Goal: Communication & Community: Share content

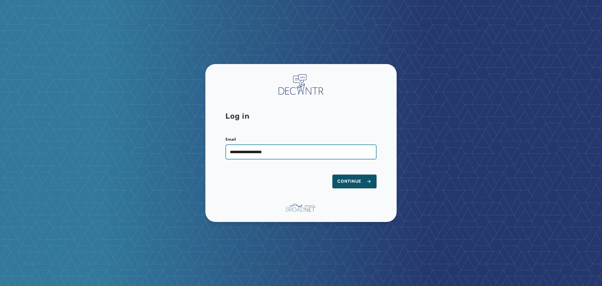
type input "**********"
click at [333, 174] on button "Continue" at bounding box center [355, 181] width 44 height 14
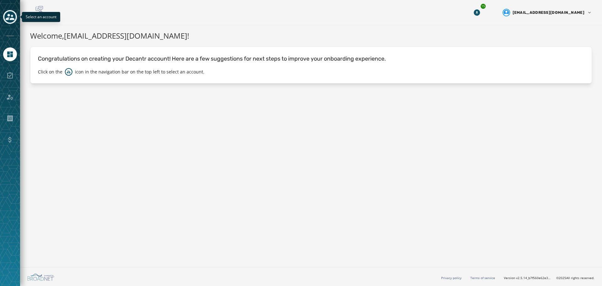
click at [9, 16] on icon "Toggle account select drawer" at bounding box center [10, 17] width 9 height 6
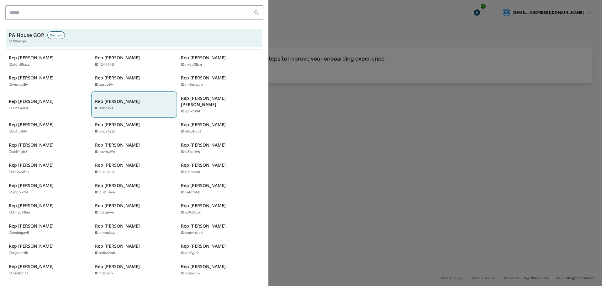
click at [126, 102] on div "Rep [PERSON_NAME] ID: s2tlhx9z" at bounding box center [131, 104] width 72 height 13
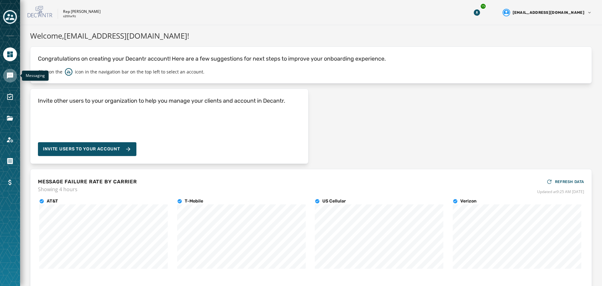
click at [8, 77] on icon "Navigate to Messaging" at bounding box center [10, 75] width 6 height 6
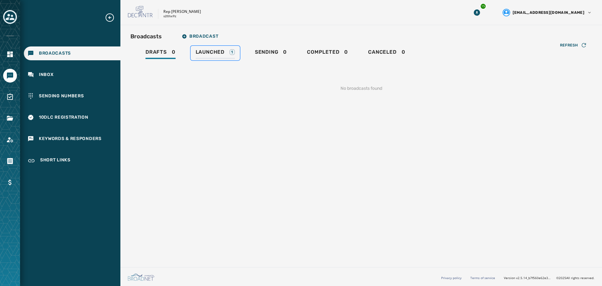
click at [215, 53] on span "Launched" at bounding box center [210, 52] width 29 height 6
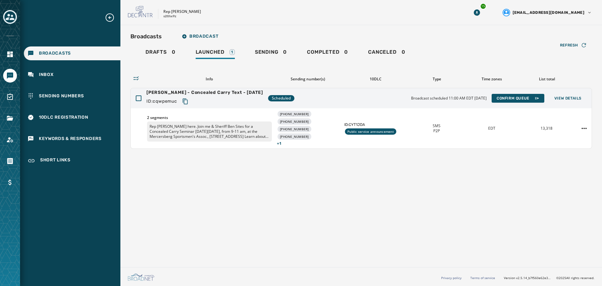
click at [216, 238] on div "Broadcasts Broadcast Drafts 0 Launched 1 Sending 0 Completed 0 Canceled 0 Refre…" at bounding box center [361, 144] width 482 height 239
click at [577, 101] on button "View Details" at bounding box center [568, 98] width 37 height 9
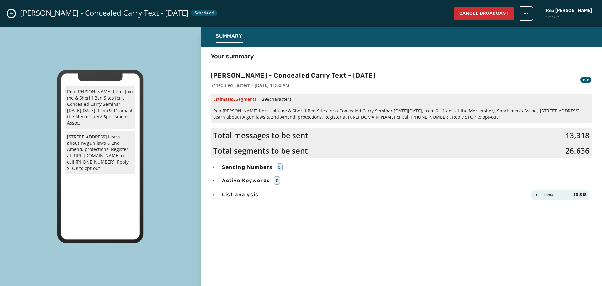
click at [258, 166] on span "Sending Numbers" at bounding box center [247, 167] width 53 height 8
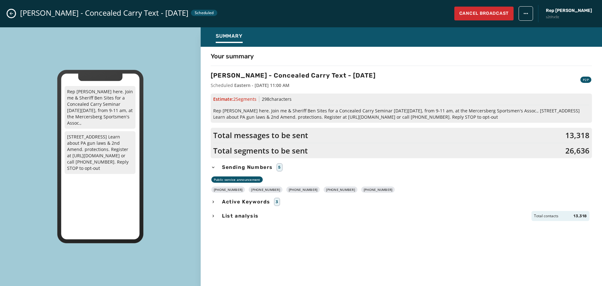
drag, startPoint x: 376, startPoint y: 189, endPoint x: 219, endPoint y: 191, distance: 157.5
click at [219, 191] on div "[PHONE_NUMBER] [PHONE_NUMBER] [PHONE_NUMBER] [PHONE_NUMBER] [PHONE_NUMBER]" at bounding box center [401, 189] width 381 height 6
copy div "[PHONE_NUMBER] [PHONE_NUMBER] [PHONE_NUMBER] [PHONE_NUMBER] [PHONE_NUMBER]"
click at [344, 269] on div "Your summary [PERSON_NAME] - Concealed Carry Text - [DATE] Scheduled Eastern - …" at bounding box center [402, 165] width 402 height 226
drag, startPoint x: 456, startPoint y: 117, endPoint x: 213, endPoint y: 111, distance: 243.5
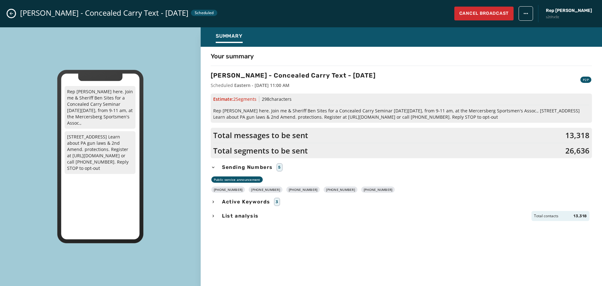
click at [210, 110] on div "Your summary [PERSON_NAME] - Concealed Carry Text - [DATE] Scheduled Eastern - …" at bounding box center [402, 165] width 402 height 226
copy span "Rep [PERSON_NAME] here. Join me & Sheriff Ben Sites for a Concealed Carry Semin…"
click at [8, 14] on button "Close admin drawer" at bounding box center [12, 14] width 8 height 8
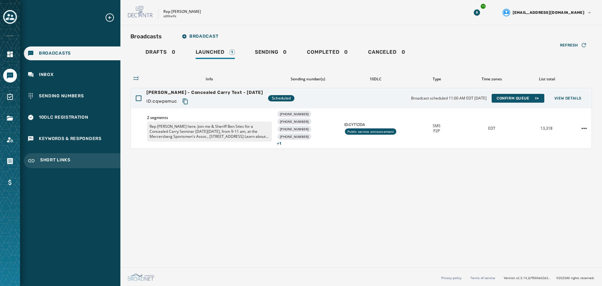
click at [52, 155] on div "Short Links" at bounding box center [72, 160] width 97 height 15
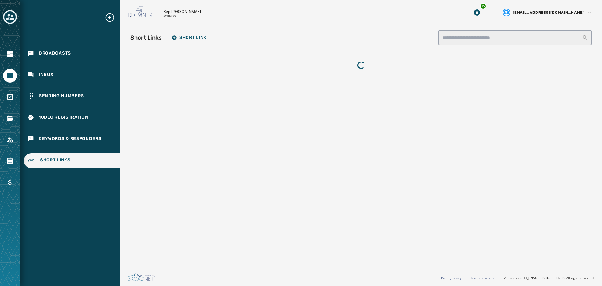
click at [71, 157] on div "Short Links" at bounding box center [72, 160] width 97 height 15
click at [43, 57] on div "Broadcasts" at bounding box center [72, 53] width 97 height 14
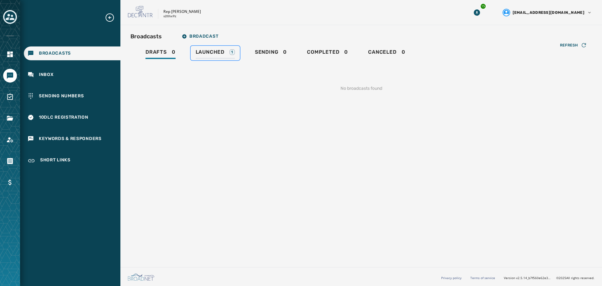
click at [211, 56] on div "Launched 1" at bounding box center [215, 54] width 39 height 10
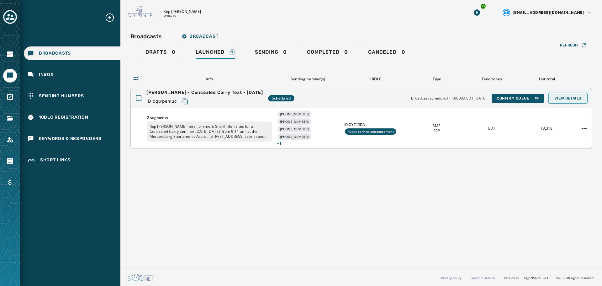
click at [576, 99] on span "View Details" at bounding box center [568, 98] width 27 height 5
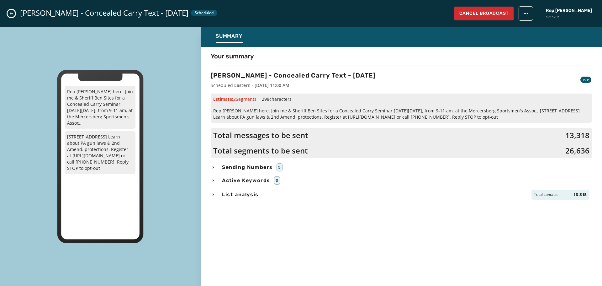
click at [247, 181] on span "Active Keywords" at bounding box center [246, 181] width 51 height 8
click at [243, 195] on span "List analysis" at bounding box center [240, 195] width 39 height 8
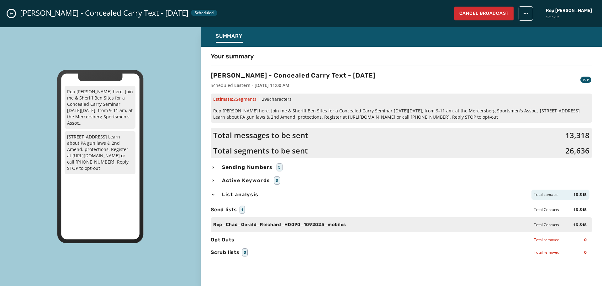
click at [242, 195] on span "List analysis" at bounding box center [240, 195] width 39 height 8
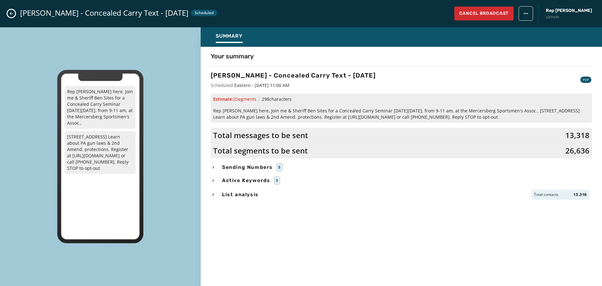
click at [10, 17] on button "Close admin drawer" at bounding box center [12, 14] width 8 height 8
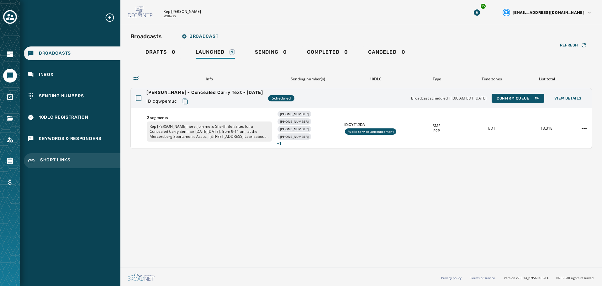
click at [56, 161] on span "Short Links" at bounding box center [55, 161] width 30 height 8
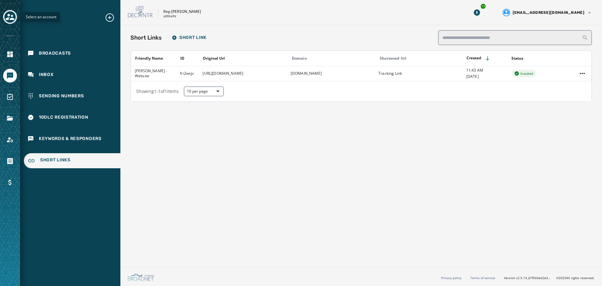
click at [8, 17] on icon "Toggle account select drawer" at bounding box center [10, 17] width 9 height 9
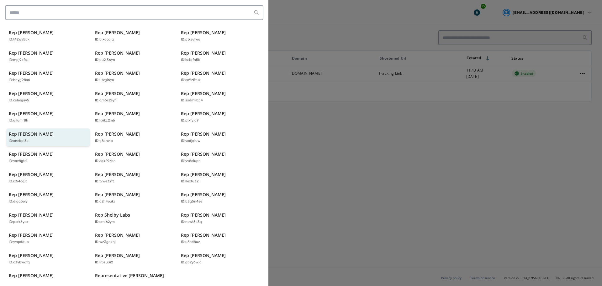
scroll to position [134, 0]
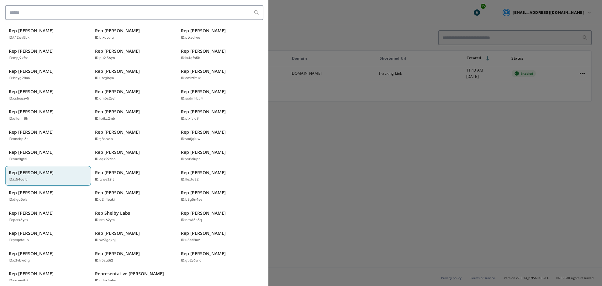
click at [53, 169] on p "Rep [PERSON_NAME]" at bounding box center [31, 172] width 45 height 6
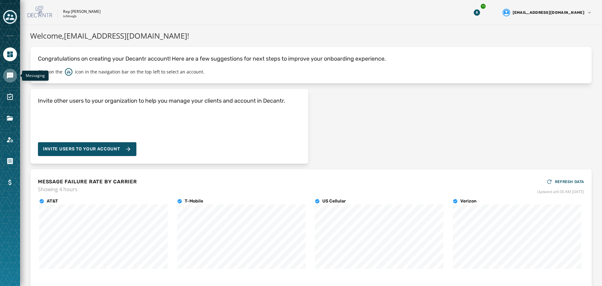
click at [12, 79] on icon "Navigate to Messaging" at bounding box center [10, 76] width 8 height 8
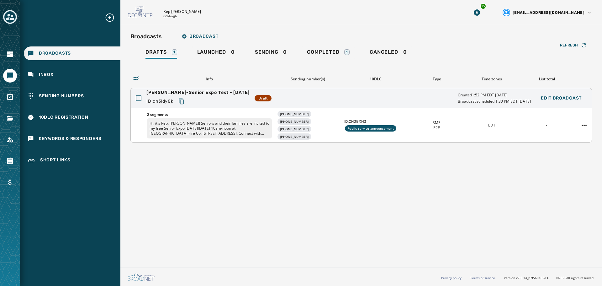
click at [251, 134] on p "Hi, it's Rep. [PERSON_NAME]! Seniors and their families are invited to my free …" at bounding box center [209, 128] width 125 height 20
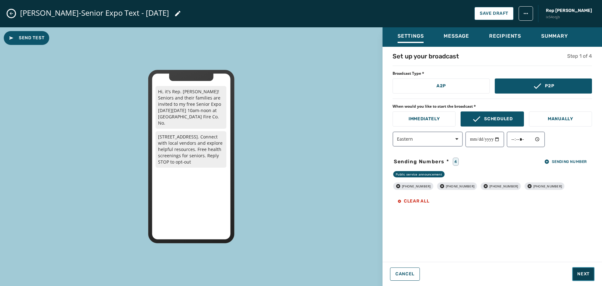
click at [586, 274] on span "Next" at bounding box center [584, 274] width 12 height 6
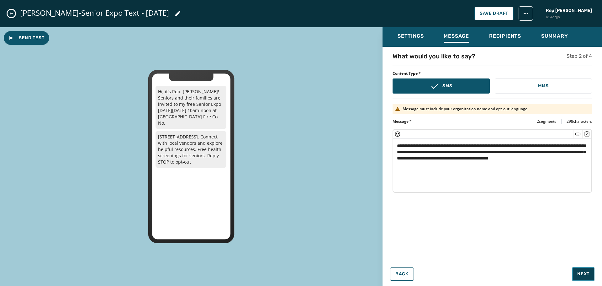
click at [586, 274] on span "Next" at bounding box center [584, 274] width 12 height 6
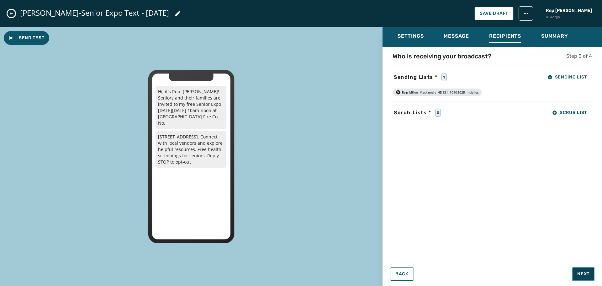
click at [585, 274] on span "Next" at bounding box center [584, 274] width 12 height 6
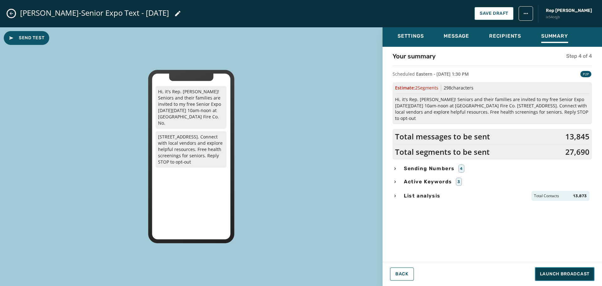
click at [550, 275] on span "Launch Broadcast" at bounding box center [565, 274] width 50 height 6
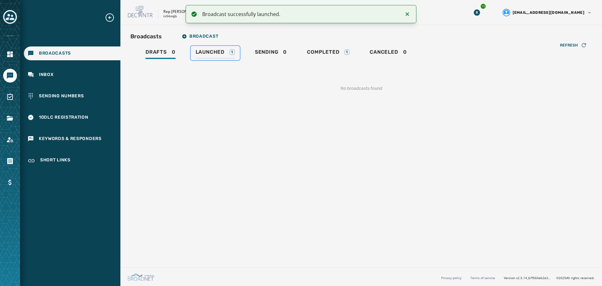
click at [214, 51] on span "Launched" at bounding box center [210, 52] width 29 height 6
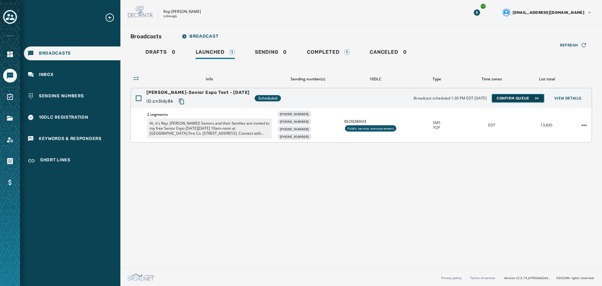
click at [514, 98] on span "Confirm Queue" at bounding box center [518, 98] width 43 height 5
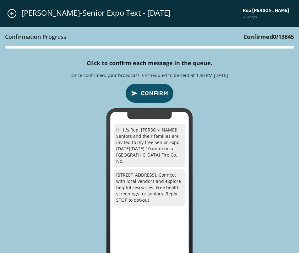
click at [270, 170] on div "Confirmation Progress Confirmed 0 / 13845 Click to confirm each message in the …" at bounding box center [149, 153] width 299 height 253
click at [149, 87] on button "Confirm" at bounding box center [149, 93] width 48 height 19
click at [190, 94] on div "Confirmation Progress Confirmed 4,471 / 13845 Click to confirm each message in …" at bounding box center [149, 153] width 299 height 253
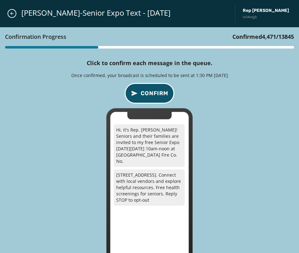
click at [159, 93] on span "Confirm" at bounding box center [155, 93] width 28 height 9
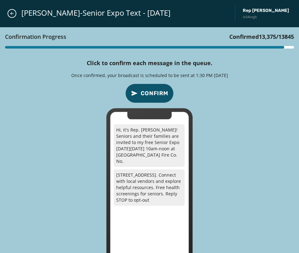
click at [232, 61] on div "Confirmation Progress Confirmed 13,375 / 13845 Click to confirm each message in…" at bounding box center [149, 153] width 299 height 253
click at [162, 93] on span "Confirm" at bounding box center [155, 93] width 28 height 9
click at [13, 13] on icon "Close admin drawer" at bounding box center [11, 13] width 5 height 5
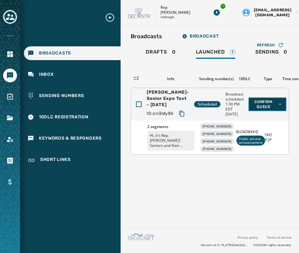
click at [256, 108] on span "Confirm Queue" at bounding box center [267, 104] width 28 height 10
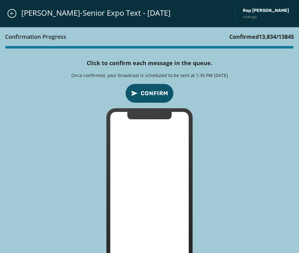
click at [155, 94] on span "Confirm" at bounding box center [155, 93] width 28 height 9
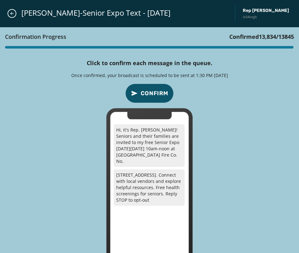
click at [162, 90] on span "Confirm" at bounding box center [155, 93] width 28 height 9
drag, startPoint x: 160, startPoint y: 92, endPoint x: 109, endPoint y: 81, distance: 51.7
click at [158, 92] on span "Confirm" at bounding box center [155, 93] width 28 height 9
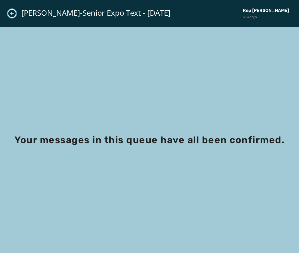
click at [11, 14] on icon "Close admin drawer" at bounding box center [11, 13] width 3 height 3
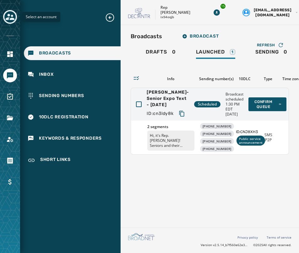
click at [13, 14] on icon "Toggle account select drawer" at bounding box center [10, 17] width 9 height 9
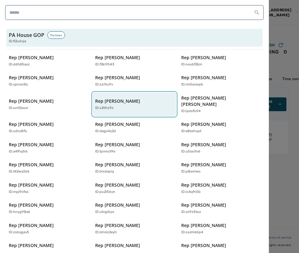
click at [115, 100] on p "Rep [PERSON_NAME]" at bounding box center [117, 101] width 45 height 6
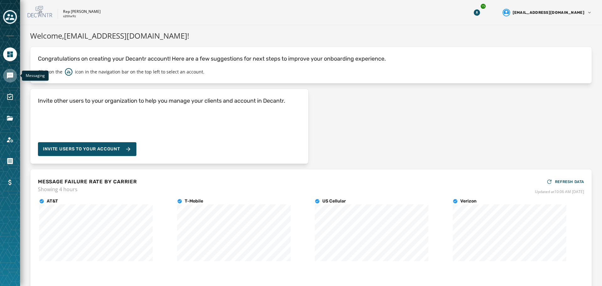
click at [11, 75] on icon "Navigate to Messaging" at bounding box center [10, 75] width 6 height 6
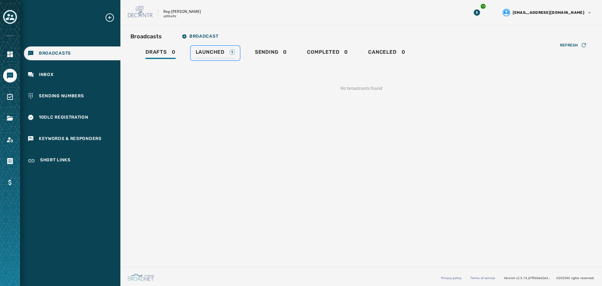
click at [197, 51] on span "Launched" at bounding box center [210, 52] width 29 height 6
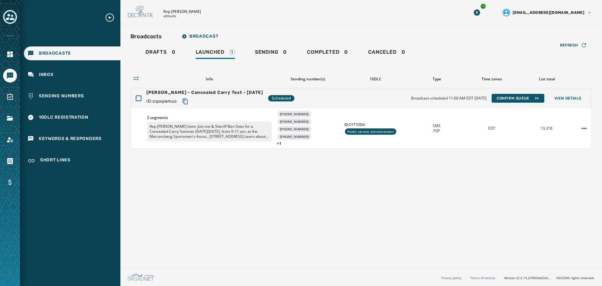
click at [11, 13] on icon "Toggle account select drawer" at bounding box center [10, 17] width 9 height 9
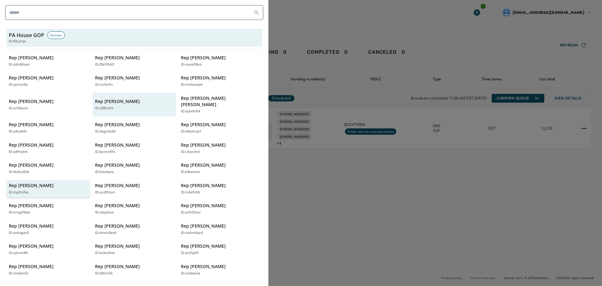
scroll to position [63, 0]
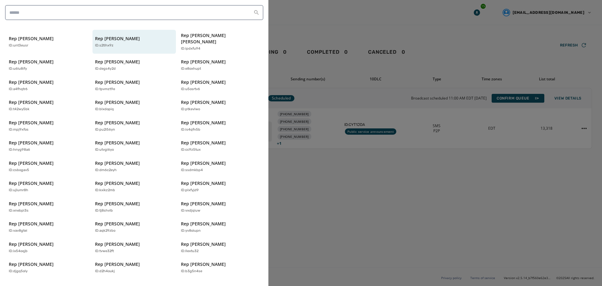
click at [41, 231] on div "Rep [PERSON_NAME] ID: ddh85axz Rep [PERSON_NAME] ID: f2ki9543 Rep [PERSON_NAME]…" at bounding box center [134, 173] width 256 height 368
click at [40, 238] on button "Rep [PERSON_NAME] ID: ix54oqjb" at bounding box center [48, 247] width 84 height 18
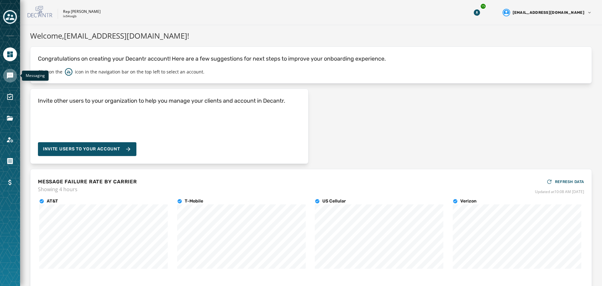
click at [8, 79] on icon "Navigate to Messaging" at bounding box center [10, 76] width 8 height 8
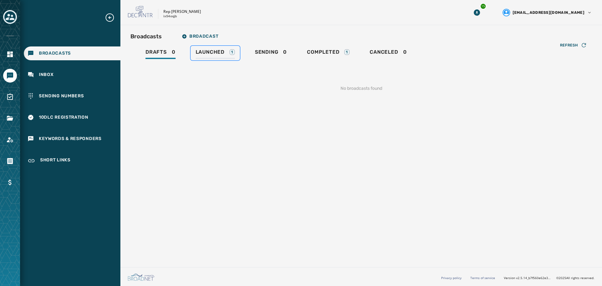
click at [225, 58] on div "Launched 1" at bounding box center [215, 54] width 39 height 10
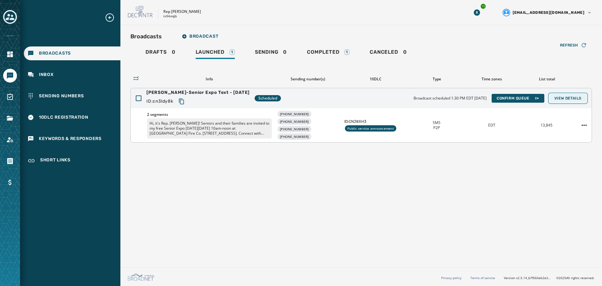
click at [578, 97] on span "View Details" at bounding box center [568, 98] width 27 height 5
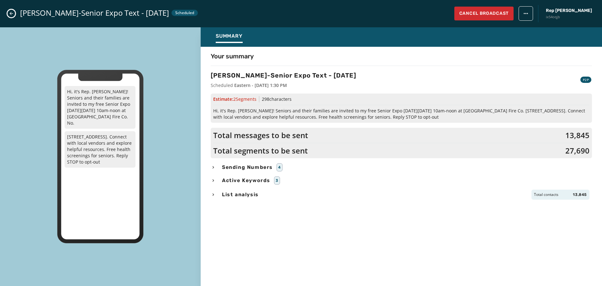
click at [254, 166] on span "Sending Numbers" at bounding box center [247, 167] width 53 height 8
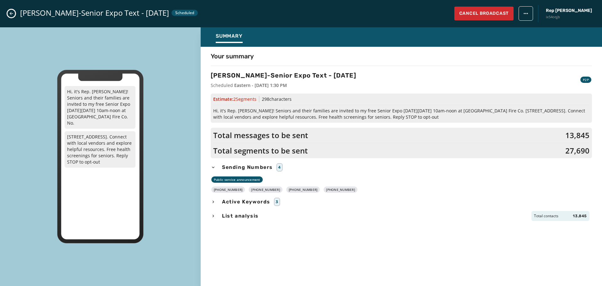
drag, startPoint x: 342, startPoint y: 189, endPoint x: 219, endPoint y: 189, distance: 123.0
click at [219, 189] on div "[PHONE_NUMBER] [PHONE_NUMBER] [PHONE_NUMBER] [PHONE_NUMBER]" at bounding box center [401, 189] width 381 height 6
copy div "[PHONE_NUMBER] [PHONE_NUMBER] [PHONE_NUMBER] [PHONE_NUMBER]"
click at [217, 113] on span "Hi, it's Rep. [PERSON_NAME]! Seniors and their families are invited to my free …" at bounding box center [401, 114] width 376 height 13
drag, startPoint x: 419, startPoint y: 115, endPoint x: 214, endPoint y: 110, distance: 205.2
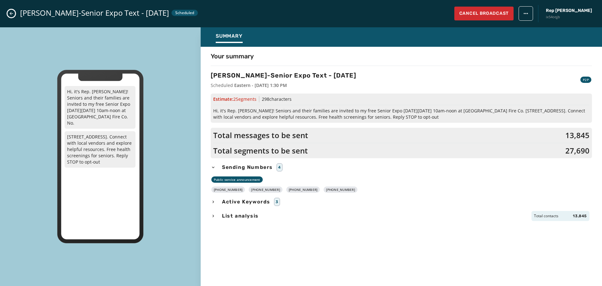
click at [214, 110] on span "Hi, it's Rep. [PERSON_NAME]! Seniors and their families are invited to my free …" at bounding box center [401, 114] width 376 height 13
copy span "Hi, it's Rep. [PERSON_NAME]! Seniors and their families are invited to my free …"
click at [15, 10] on div "[PERSON_NAME]-Senior Expo Text - [DATE] Scheduled Cancel Broadcast Rep [PERSON_…" at bounding box center [301, 13] width 602 height 27
click at [13, 12] on icon "Close admin drawer" at bounding box center [11, 13] width 5 height 5
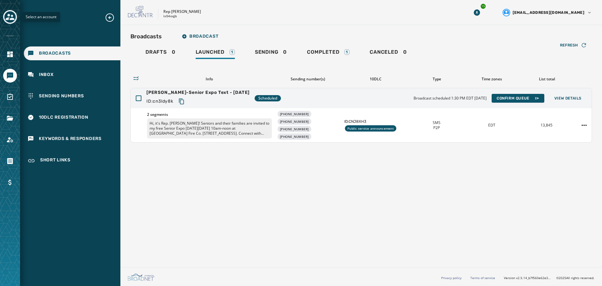
click at [5, 18] on div "Toggle account select drawer" at bounding box center [9, 16] width 11 height 11
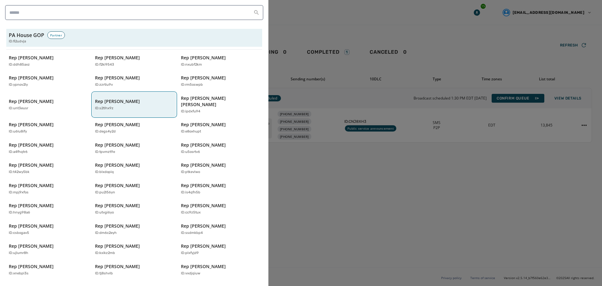
click at [120, 108] on button "Rep [PERSON_NAME] ID: s2tlhx9z" at bounding box center [135, 105] width 84 height 24
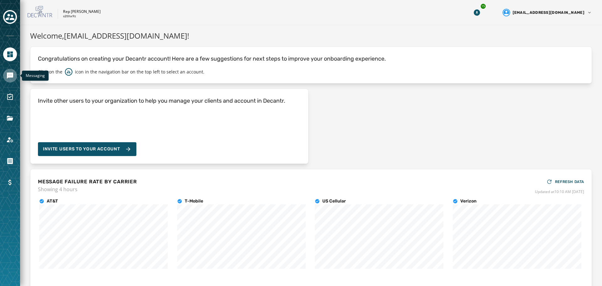
click at [7, 73] on icon "Navigate to Messaging" at bounding box center [10, 76] width 8 height 8
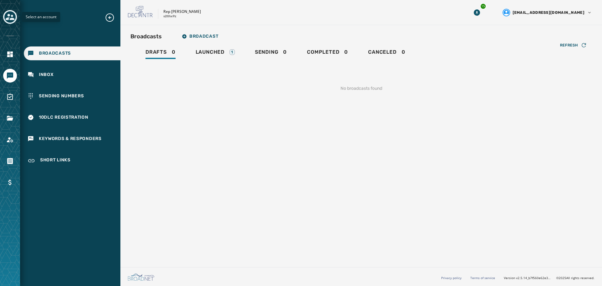
click at [10, 18] on icon "Toggle account select drawer" at bounding box center [10, 17] width 9 height 9
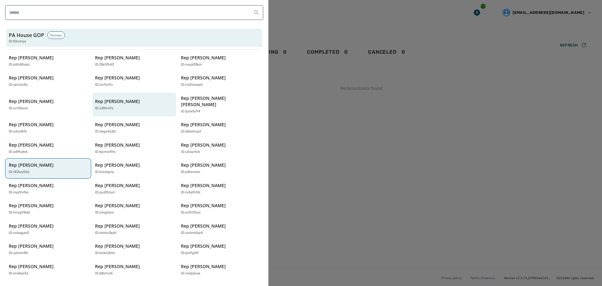
click at [21, 169] on p "ID: t42wy5bk" at bounding box center [19, 171] width 21 height 5
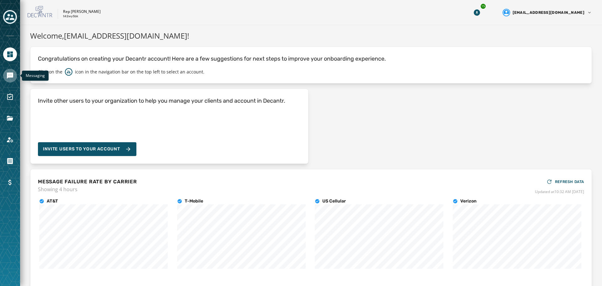
click at [11, 72] on icon "Navigate to Messaging" at bounding box center [10, 76] width 8 height 8
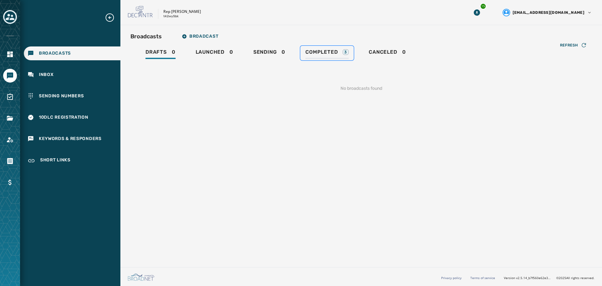
click at [319, 51] on span "Completed" at bounding box center [322, 52] width 32 height 6
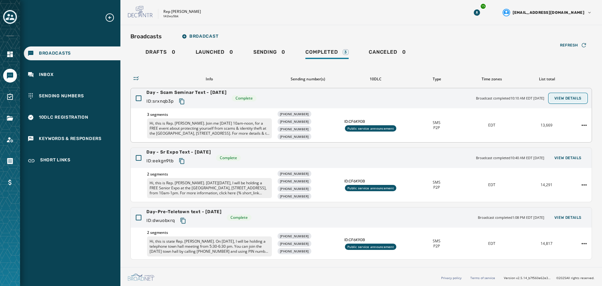
click at [569, 102] on button "View Details" at bounding box center [568, 98] width 37 height 9
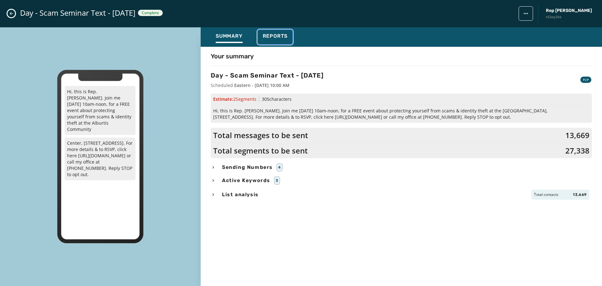
click at [278, 36] on span "Reports" at bounding box center [275, 36] width 25 height 6
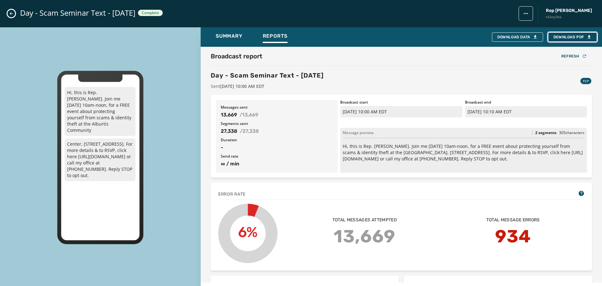
click at [568, 37] on span "Download PDF" at bounding box center [573, 37] width 38 height 5
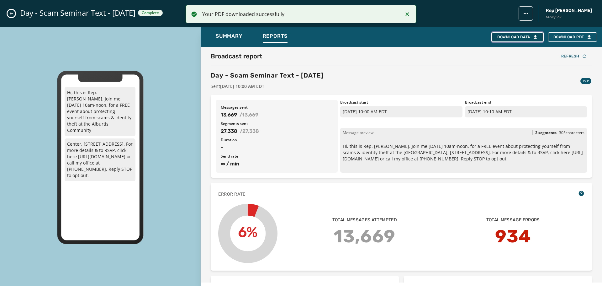
click at [523, 34] on button "Download Data" at bounding box center [517, 36] width 51 height 9
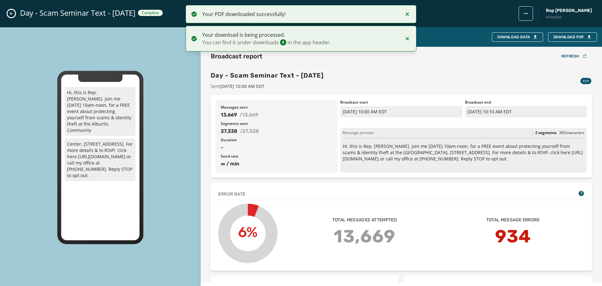
click at [9, 14] on icon "Close admin drawer" at bounding box center [11, 13] width 5 height 5
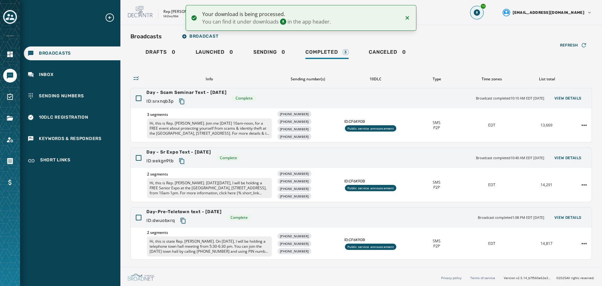
click at [480, 13] on icon "Download Menu" at bounding box center [477, 12] width 6 height 6
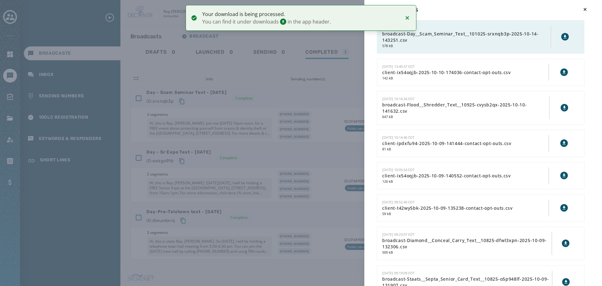
click at [563, 37] on icon at bounding box center [565, 36] width 5 height 5
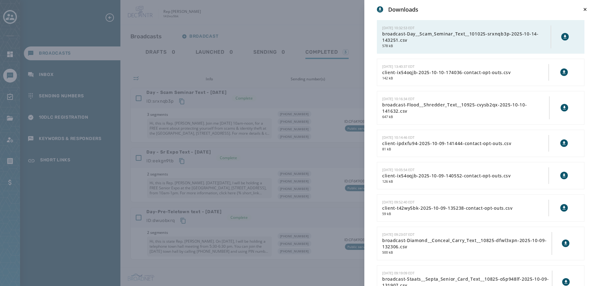
click at [304, 33] on div "Downloads [DATE] 10:32:53 EDT broadcast-Day__Scam_Seminar_Text__101025-srxnqb3p…" at bounding box center [301, 143] width 602 height 286
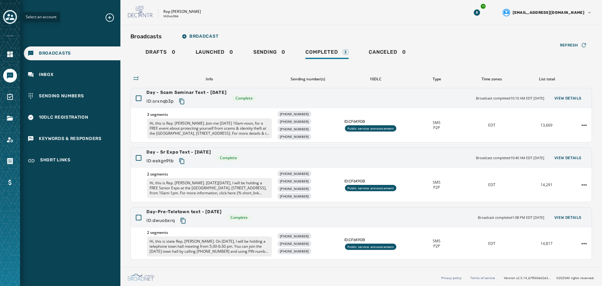
click at [9, 17] on icon "Toggle account select drawer" at bounding box center [10, 17] width 9 height 9
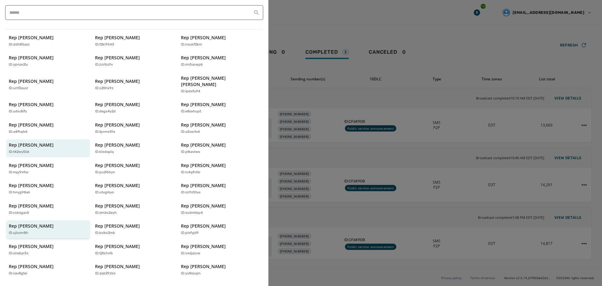
scroll to position [31, 0]
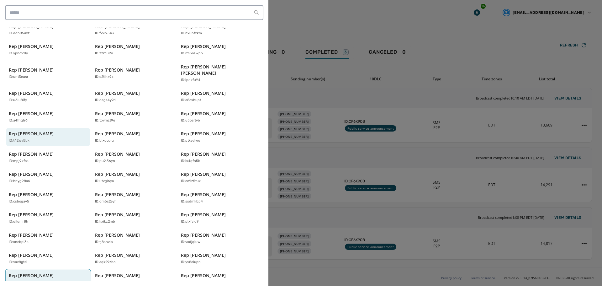
click at [50, 272] on p "Rep [PERSON_NAME]" at bounding box center [31, 275] width 45 height 6
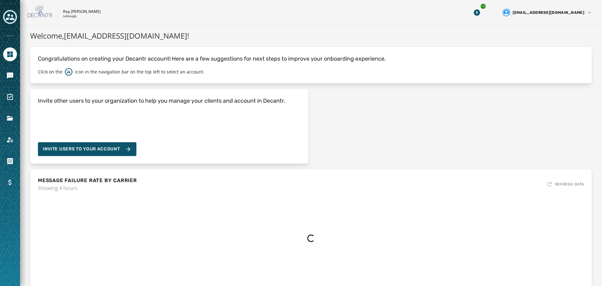
click at [50, 268] on div "PA House GOP Partner ID: fi2udvja Rep [PERSON_NAME] ID: ddh85axz Rep [PERSON_NA…" at bounding box center [301, 143] width 602 height 286
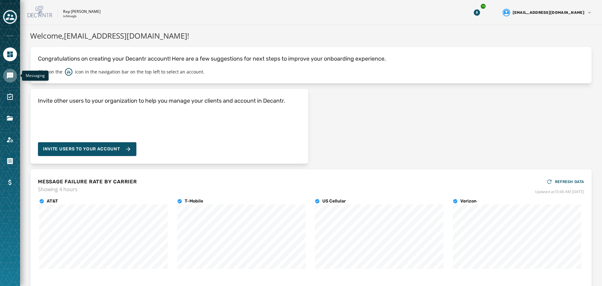
click at [5, 74] on link "Navigate to Messaging" at bounding box center [10, 76] width 14 height 14
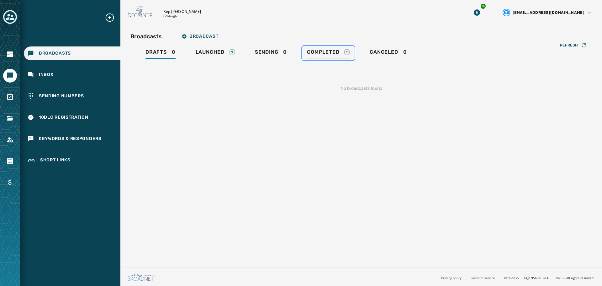
click at [331, 56] on div "Completed 1" at bounding box center [328, 54] width 43 height 10
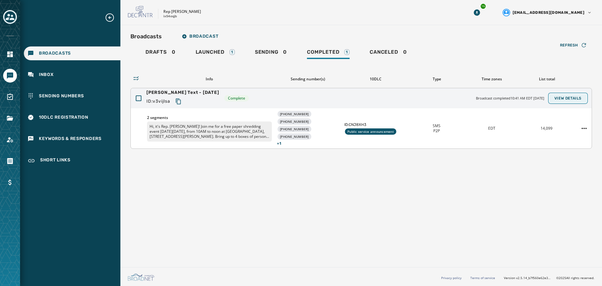
click at [572, 96] on span "View Details" at bounding box center [568, 98] width 27 height 5
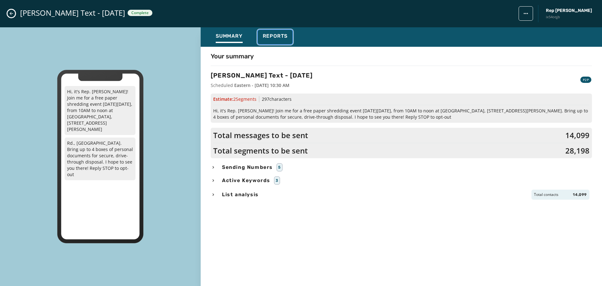
click at [274, 36] on span "Reports" at bounding box center [275, 36] width 25 height 6
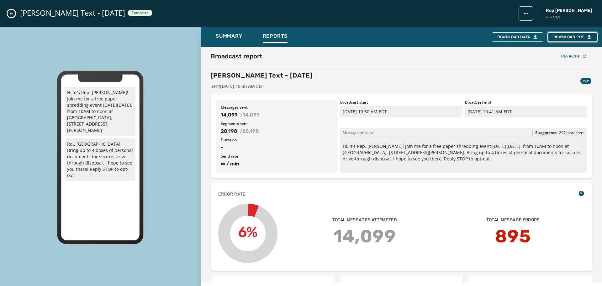
click at [565, 39] on span "Download PDF" at bounding box center [573, 37] width 38 height 5
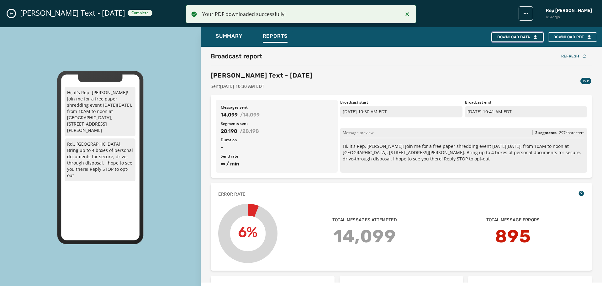
click at [512, 38] on div "Download Data" at bounding box center [518, 37] width 40 height 5
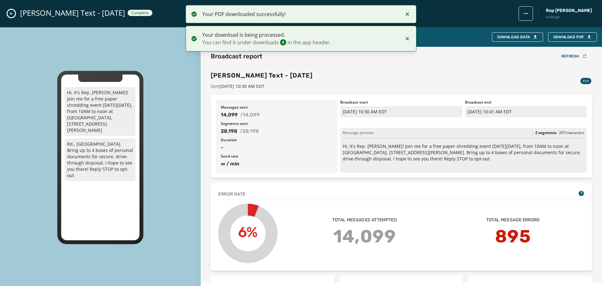
click at [12, 13] on icon "Close admin drawer" at bounding box center [11, 13] width 3 height 3
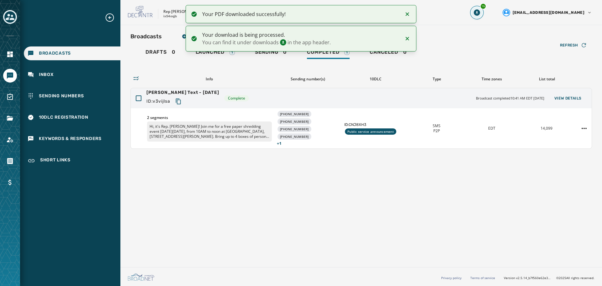
click at [480, 14] on icon "Download Menu" at bounding box center [477, 12] width 6 height 6
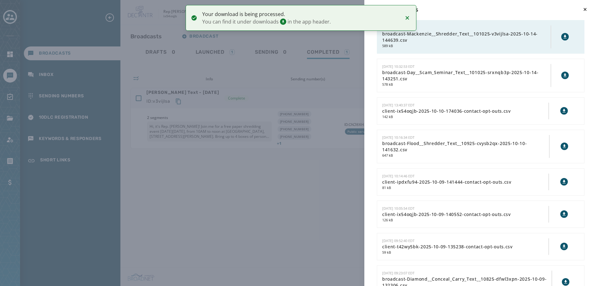
click at [564, 38] on icon at bounding box center [565, 36] width 3 height 3
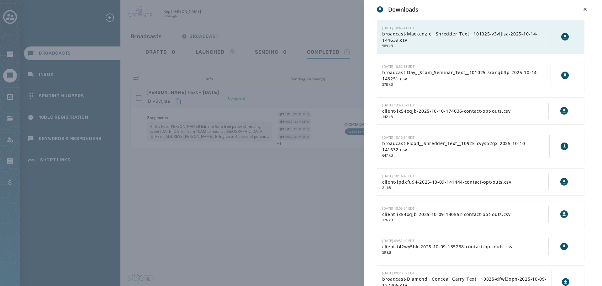
click at [239, 13] on div "Downloads [DATE] 10:46:41 EDT broadcast-Mackenzie__Shredder_Text__101025-v3vijl…" at bounding box center [301, 143] width 602 height 286
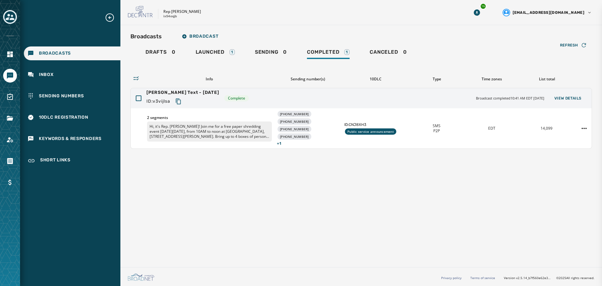
click at [13, 19] on div "Downloads [DATE] 10:46:41 EDT broadcast-Mackenzie__Shredder_Text__101025-v3vijl…" at bounding box center [301, 143] width 602 height 286
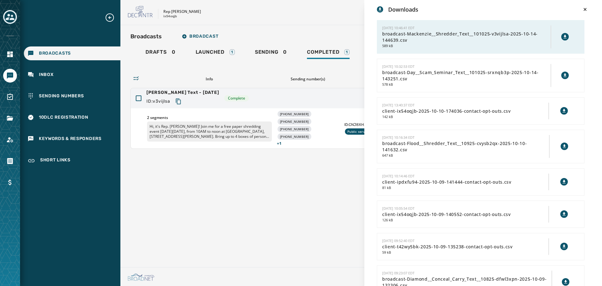
click at [8, 16] on div "Downloads [DATE] 10:46:41 EDT broadcast-Mackenzie__Shredder_Text__101025-v3vijl…" at bounding box center [301, 143] width 602 height 286
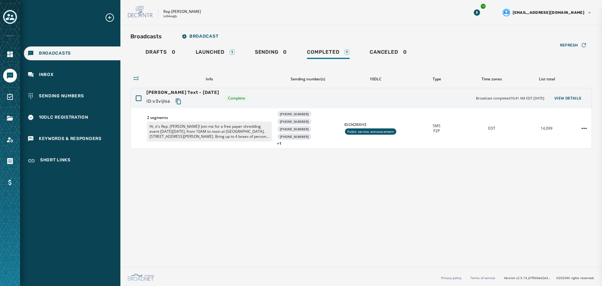
click at [218, 182] on div "Broadcasts Broadcast Drafts 0 Launched 1 Sending 0 Completed 1 Canceled 0 Refre…" at bounding box center [361, 144] width 482 height 239
click at [111, 19] on icon "Expand sub nav menu" at bounding box center [110, 18] width 10 height 10
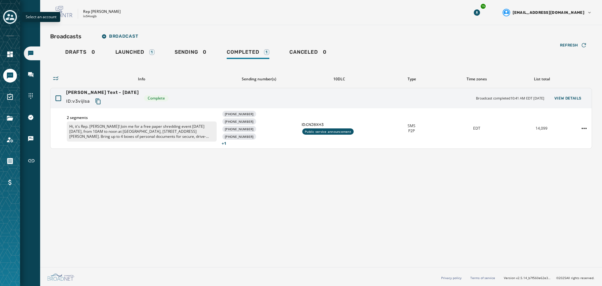
click at [12, 19] on icon "Toggle account select drawer" at bounding box center [10, 17] width 9 height 6
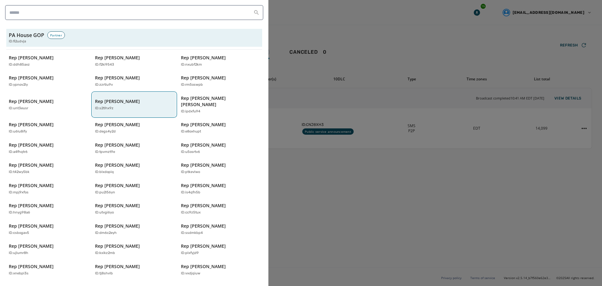
click at [131, 98] on p "Rep [PERSON_NAME]" at bounding box center [117, 101] width 45 height 6
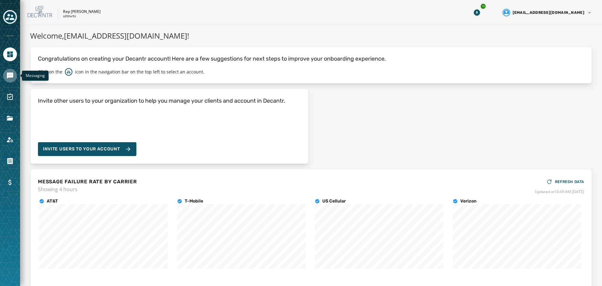
click at [12, 75] on icon "Navigate to Messaging" at bounding box center [10, 75] width 6 height 6
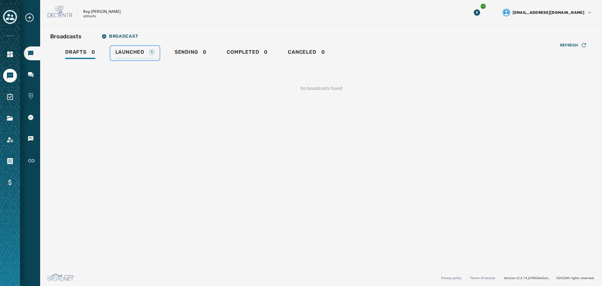
click at [129, 54] on span "Launched" at bounding box center [129, 52] width 29 height 6
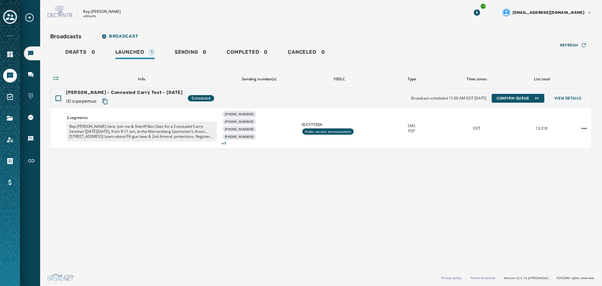
click at [339, 210] on div "Broadcasts Broadcast Drafts 0 Launched 1 Sending 0 Completed 0 Canceled 0 Refre…" at bounding box center [321, 144] width 562 height 239
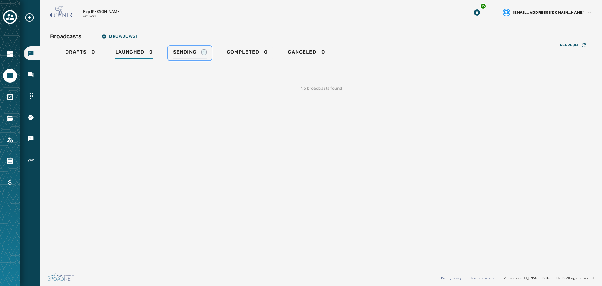
click at [186, 56] on div "Sending 1" at bounding box center [190, 54] width 34 height 10
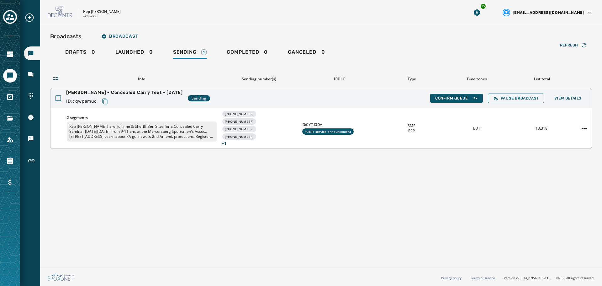
click at [575, 103] on div "Reichard - Concealed Carry Text - 10-14-25 ID: cqwpemuc Sending Confirm Queue P…" at bounding box center [321, 98] width 541 height 20
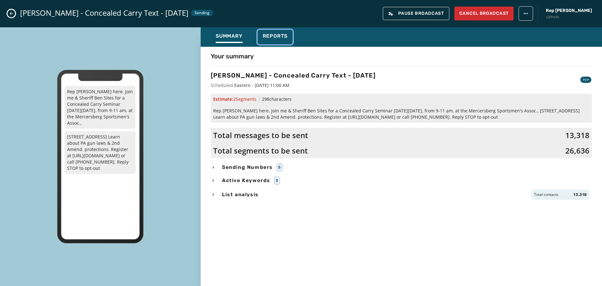
click at [280, 36] on span "Reports" at bounding box center [275, 36] width 25 height 6
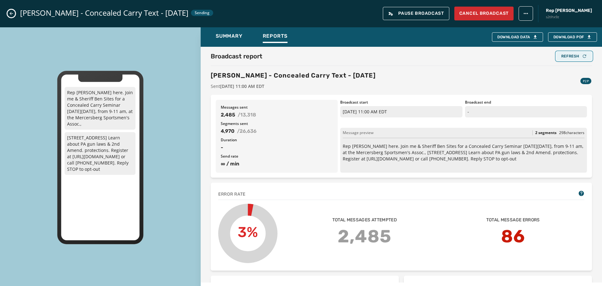
click at [566, 57] on div "Refresh" at bounding box center [575, 56] width 26 height 5
click at [565, 57] on div "Refresh" at bounding box center [575, 56] width 26 height 5
click at [569, 56] on div "Refresh" at bounding box center [575, 56] width 26 height 5
click at [573, 59] on button "Refresh" at bounding box center [575, 56] width 36 height 9
click at [569, 55] on div "Refresh" at bounding box center [575, 56] width 26 height 5
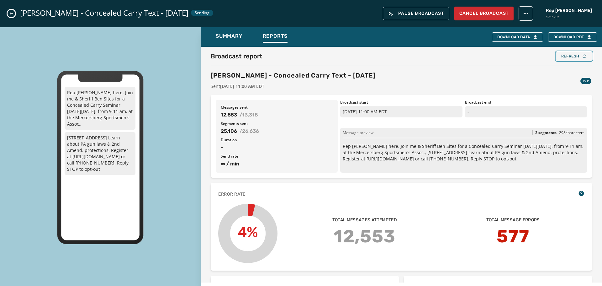
click at [570, 56] on div "Refresh" at bounding box center [575, 56] width 26 height 5
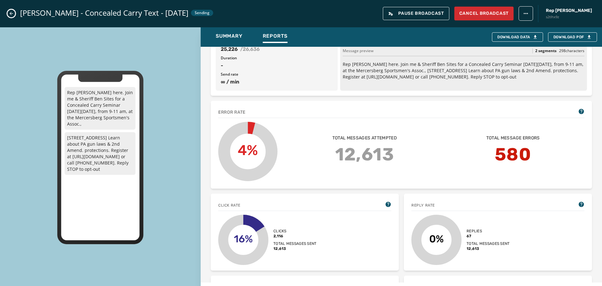
scroll to position [31, 0]
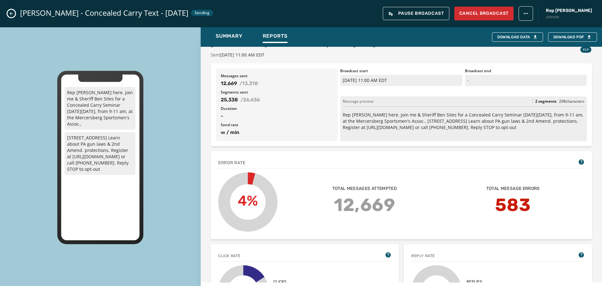
click at [8, 13] on button "Close admin drawer" at bounding box center [12, 14] width 8 height 8
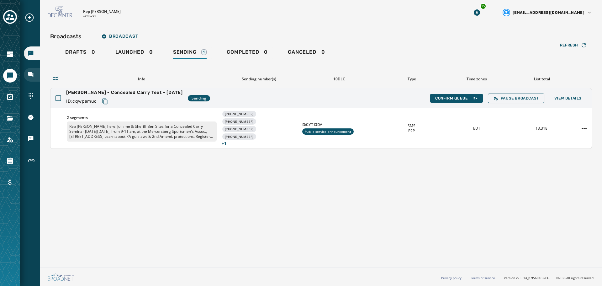
click at [35, 72] on div "Inbox" at bounding box center [32, 75] width 16 height 14
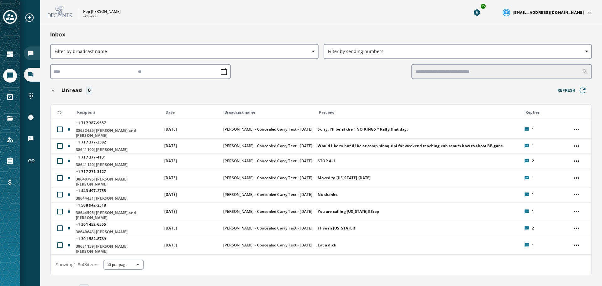
click at [30, 53] on icon "Navigate to Broadcasts" at bounding box center [30, 53] width 5 height 5
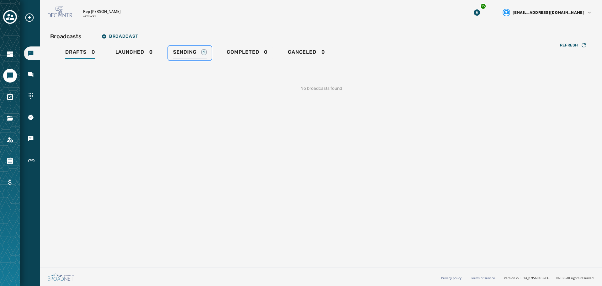
click at [175, 54] on span "Sending" at bounding box center [185, 52] width 24 height 6
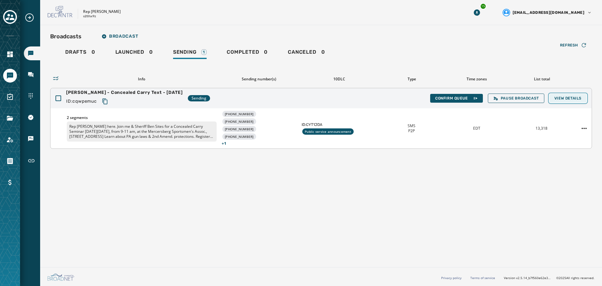
click at [577, 99] on span "View Details" at bounding box center [568, 98] width 27 height 5
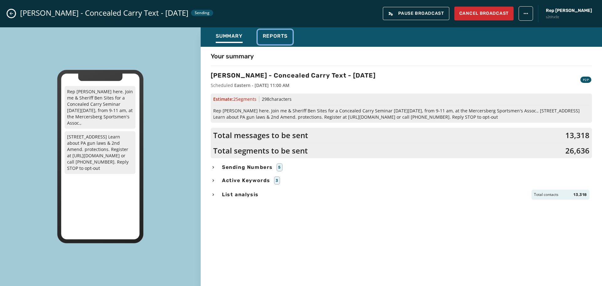
click at [274, 37] on span "Reports" at bounding box center [275, 36] width 25 height 6
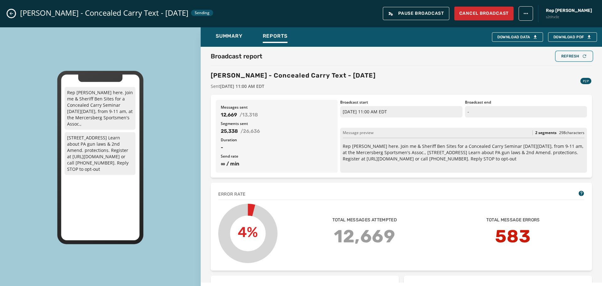
click at [571, 56] on div "Refresh" at bounding box center [575, 56] width 26 height 5
click at [563, 56] on div "Refresh" at bounding box center [575, 56] width 26 height 5
click at [569, 54] on div "Refresh" at bounding box center [575, 56] width 26 height 5
click at [13, 13] on icon "Close admin drawer" at bounding box center [11, 13] width 5 height 5
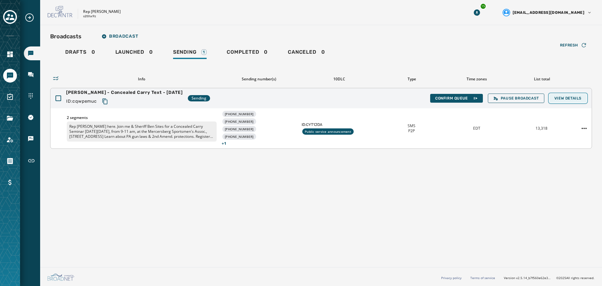
click at [565, 97] on span "View Details" at bounding box center [568, 98] width 27 height 5
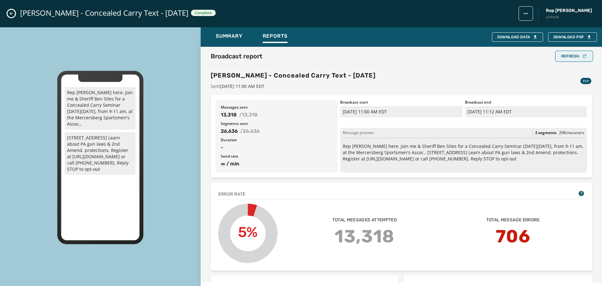
click at [560, 58] on button "Refresh" at bounding box center [575, 56] width 36 height 9
click at [567, 54] on div "Refresh" at bounding box center [575, 56] width 26 height 5
click at [9, 14] on icon "Close admin drawer" at bounding box center [11, 13] width 5 height 5
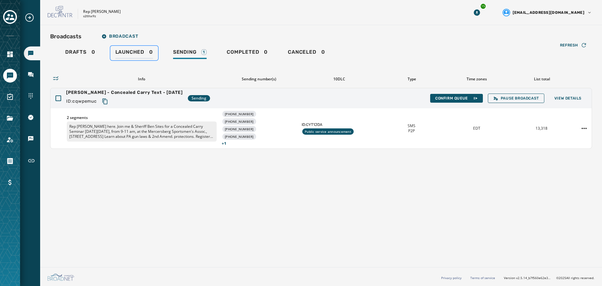
click at [118, 53] on span "Launched" at bounding box center [129, 52] width 29 height 6
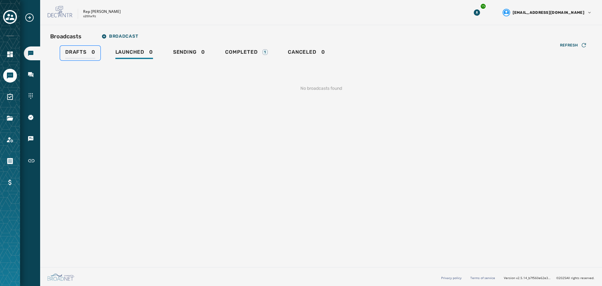
click at [74, 53] on span "Drafts" at bounding box center [75, 52] width 21 height 6
click at [10, 17] on icon "Toggle account select drawer" at bounding box center [10, 17] width 9 height 9
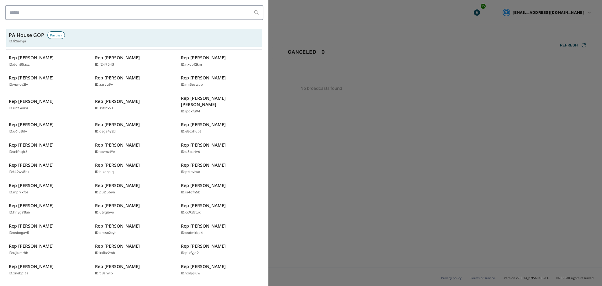
click at [369, 177] on div at bounding box center [301, 143] width 602 height 286
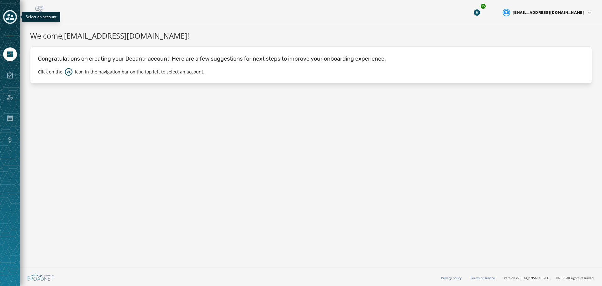
click at [11, 18] on icon "Toggle account select drawer" at bounding box center [10, 17] width 9 height 9
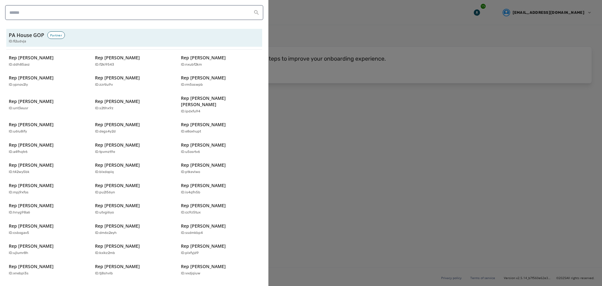
click at [352, 173] on div at bounding box center [301, 143] width 602 height 286
